Goal: Transaction & Acquisition: Download file/media

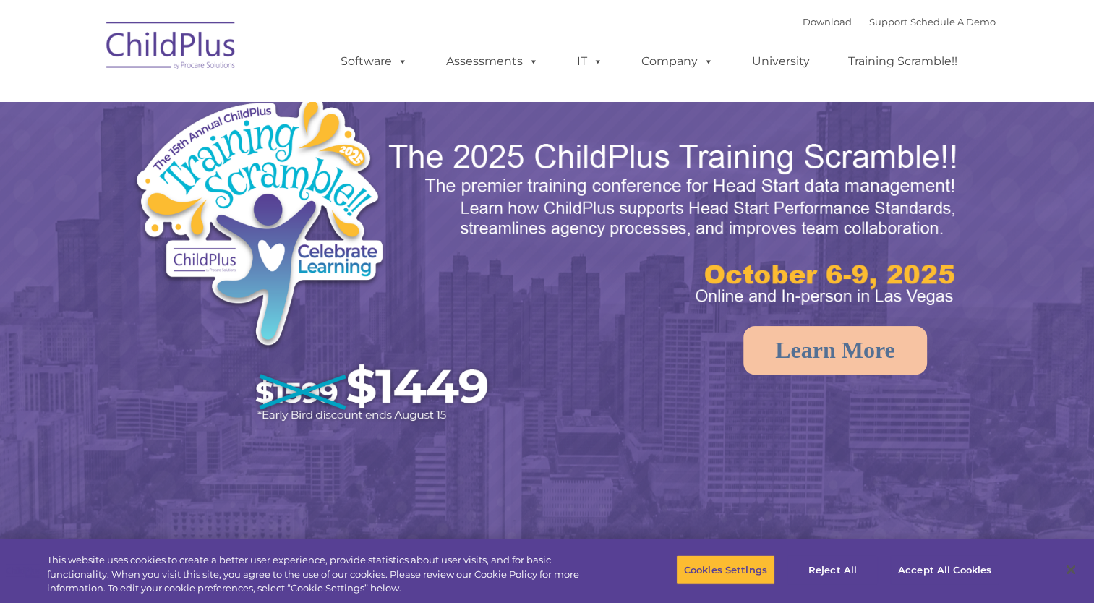
select select "MEDIUM"
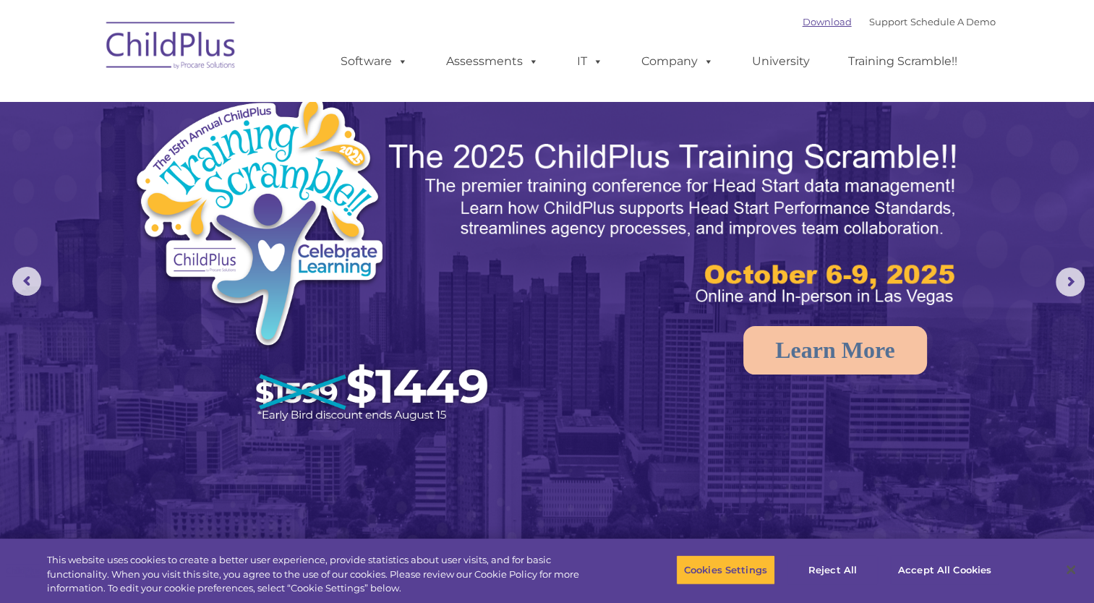
click at [802, 24] on link "Download" at bounding box center [826, 22] width 49 height 12
click at [815, 22] on link "Download" at bounding box center [826, 22] width 49 height 12
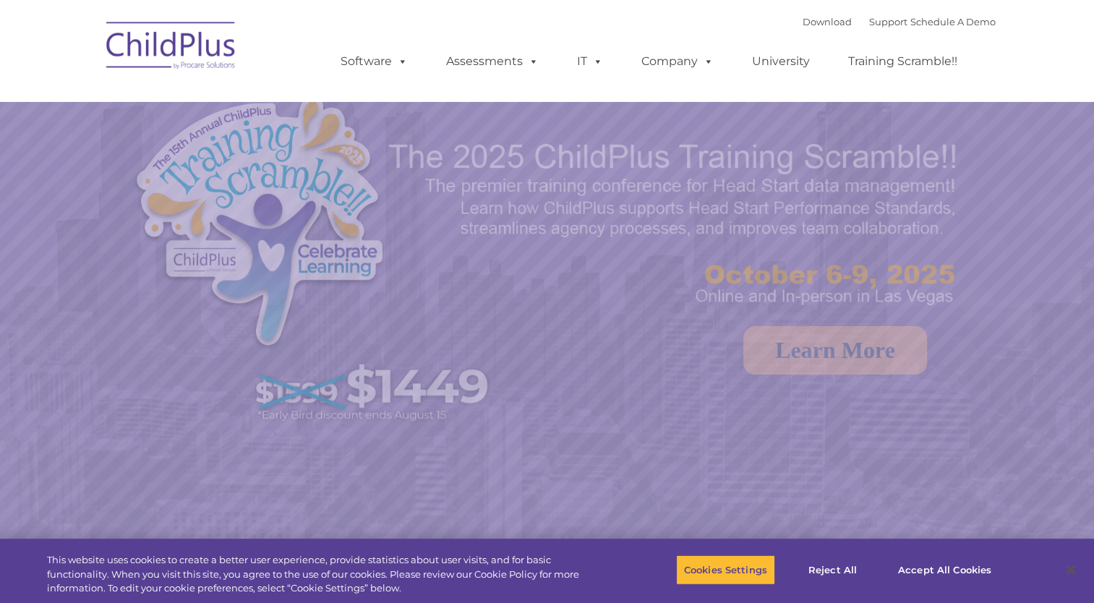
select select "MEDIUM"
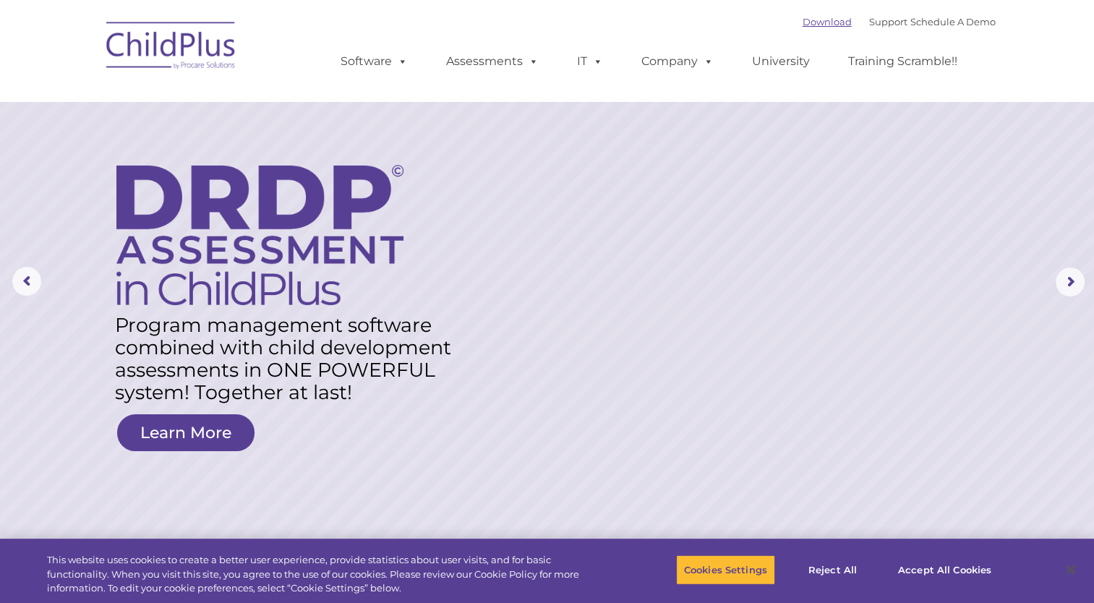
click at [809, 22] on link "Download" at bounding box center [826, 22] width 49 height 12
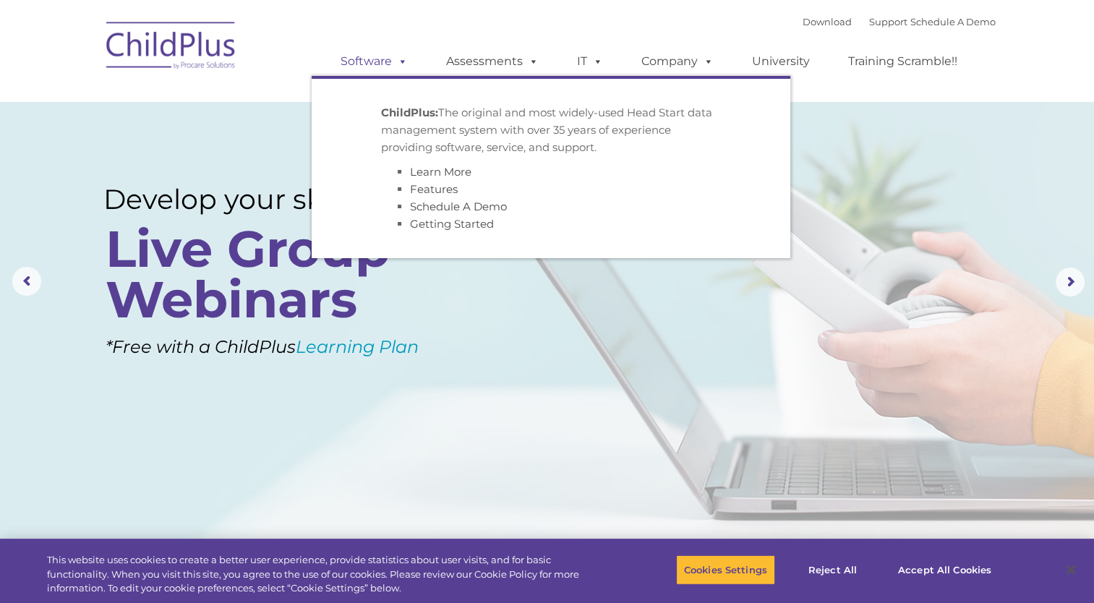
click at [401, 65] on span at bounding box center [400, 61] width 16 height 14
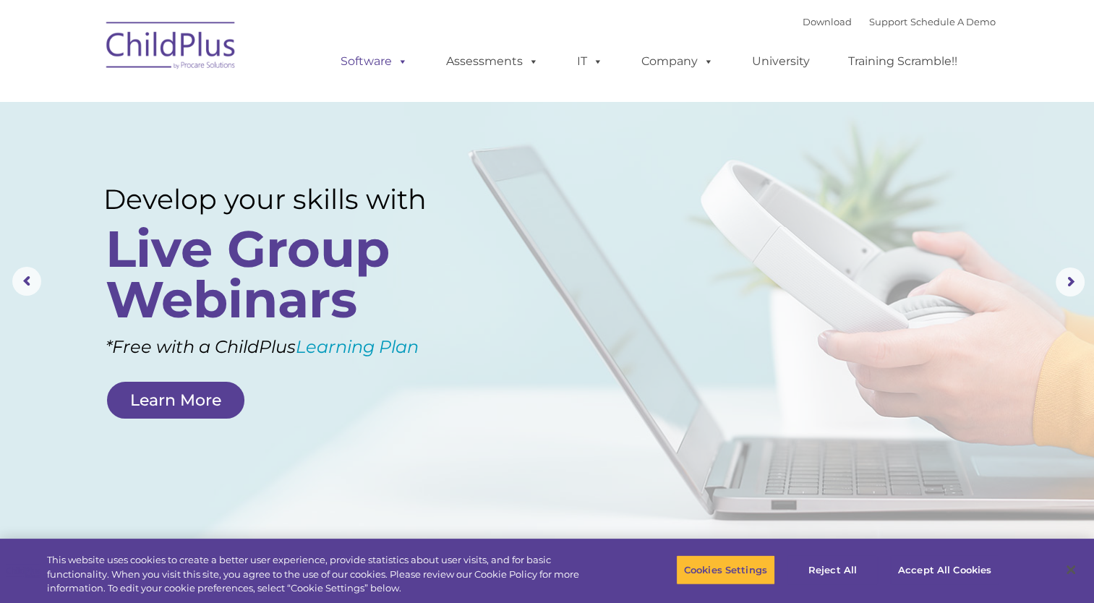
click at [378, 64] on link "Software" at bounding box center [374, 61] width 96 height 29
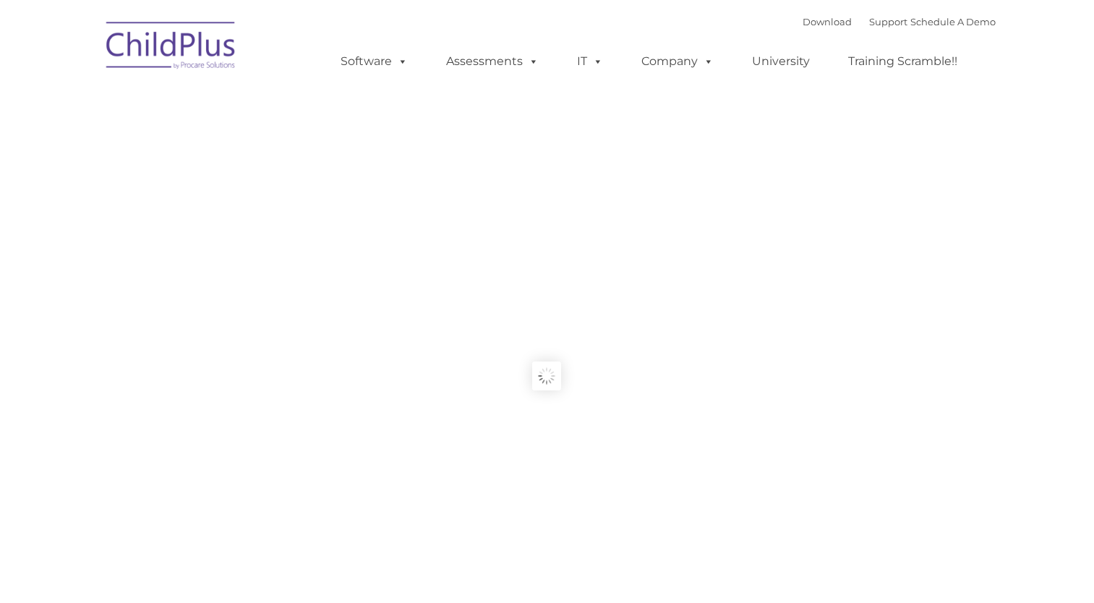
type input ""
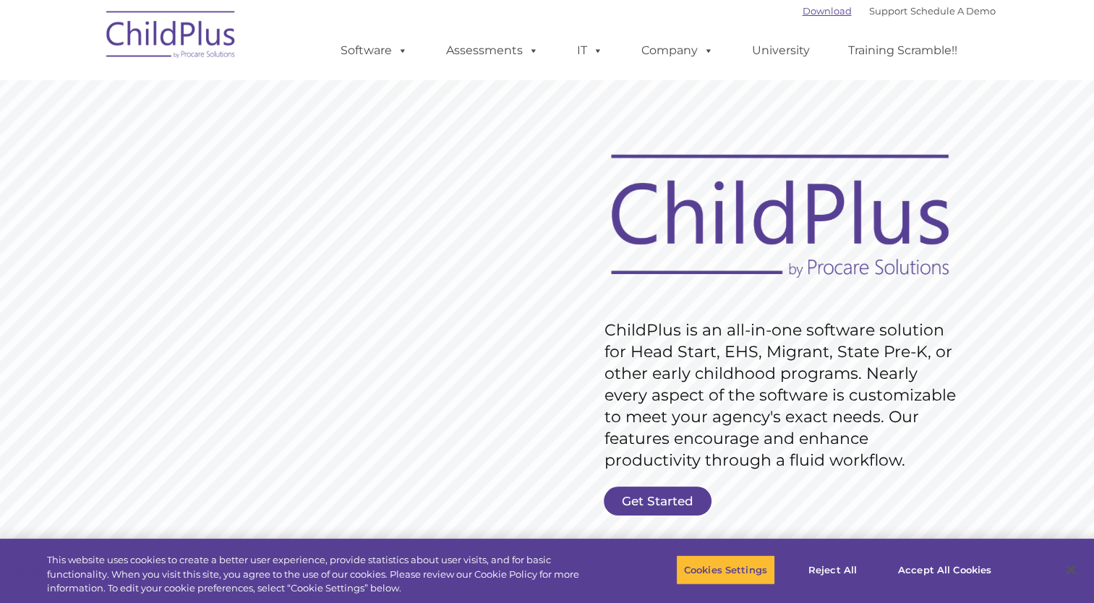
click at [815, 12] on link "Download" at bounding box center [826, 11] width 49 height 12
click at [809, 14] on link "Download" at bounding box center [826, 11] width 49 height 12
